Goal: Task Accomplishment & Management: Manage account settings

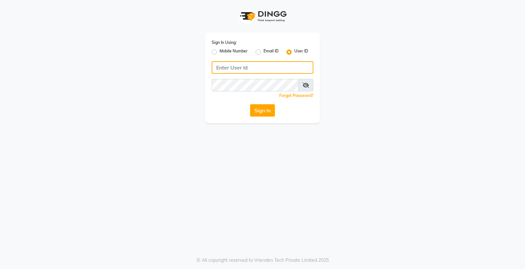
click at [301, 63] on input "Username" at bounding box center [263, 67] width 102 height 12
type input "E"
type input "e3856-01"
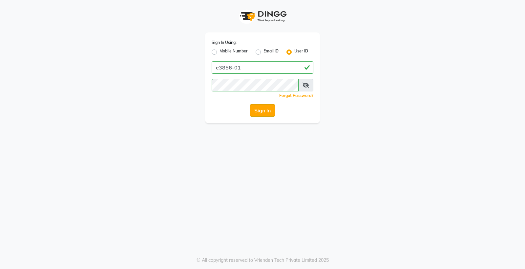
click at [261, 106] on button "Sign In" at bounding box center [262, 110] width 25 height 12
click at [262, 114] on button "Sign In" at bounding box center [262, 110] width 25 height 12
click at [306, 88] on icon at bounding box center [306, 85] width 7 height 5
click at [250, 104] on button "Sign In" at bounding box center [262, 110] width 25 height 12
